Goal: Task Accomplishment & Management: Complete application form

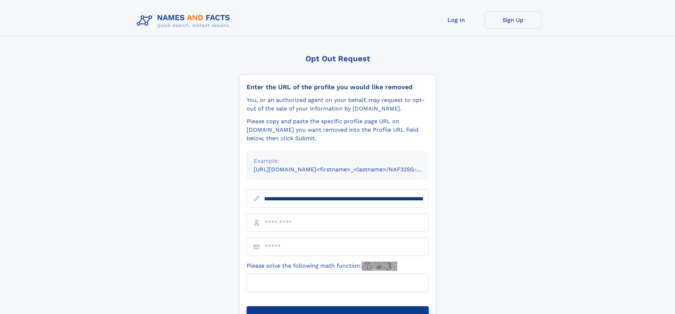
scroll to position [0, 85]
type input "**********"
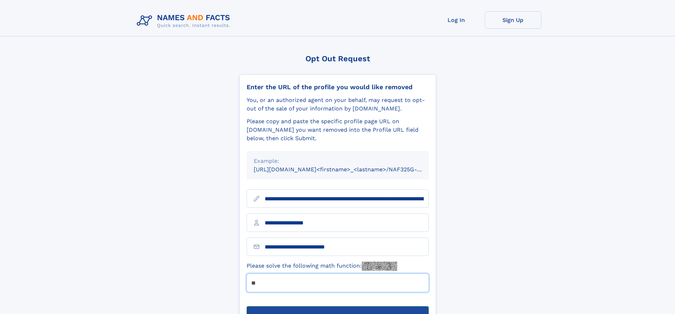
type input "**"
click at [337, 306] on button "Submit Opt Out Request" at bounding box center [338, 317] width 182 height 23
